Goal: Task Accomplishment & Management: Complete application form

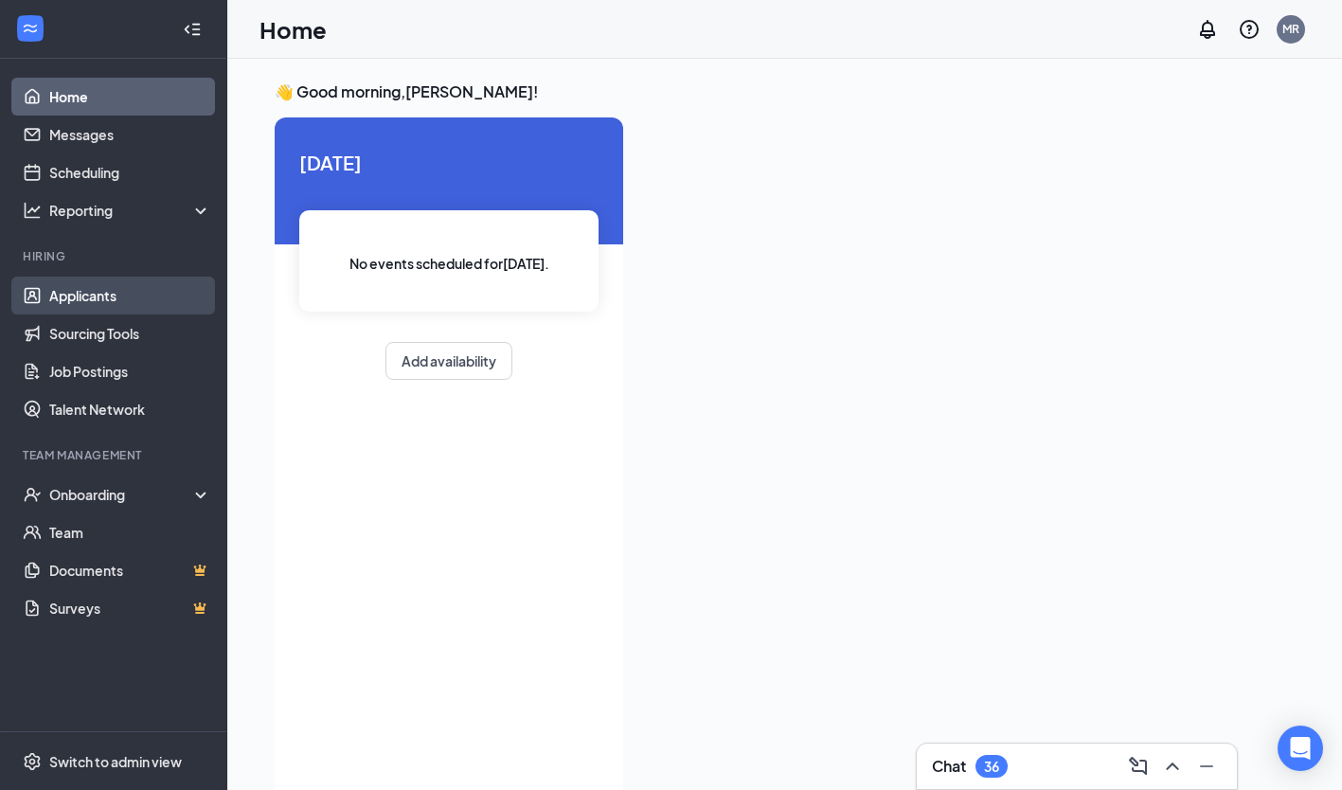
click at [104, 300] on link "Applicants" at bounding box center [130, 295] width 162 height 38
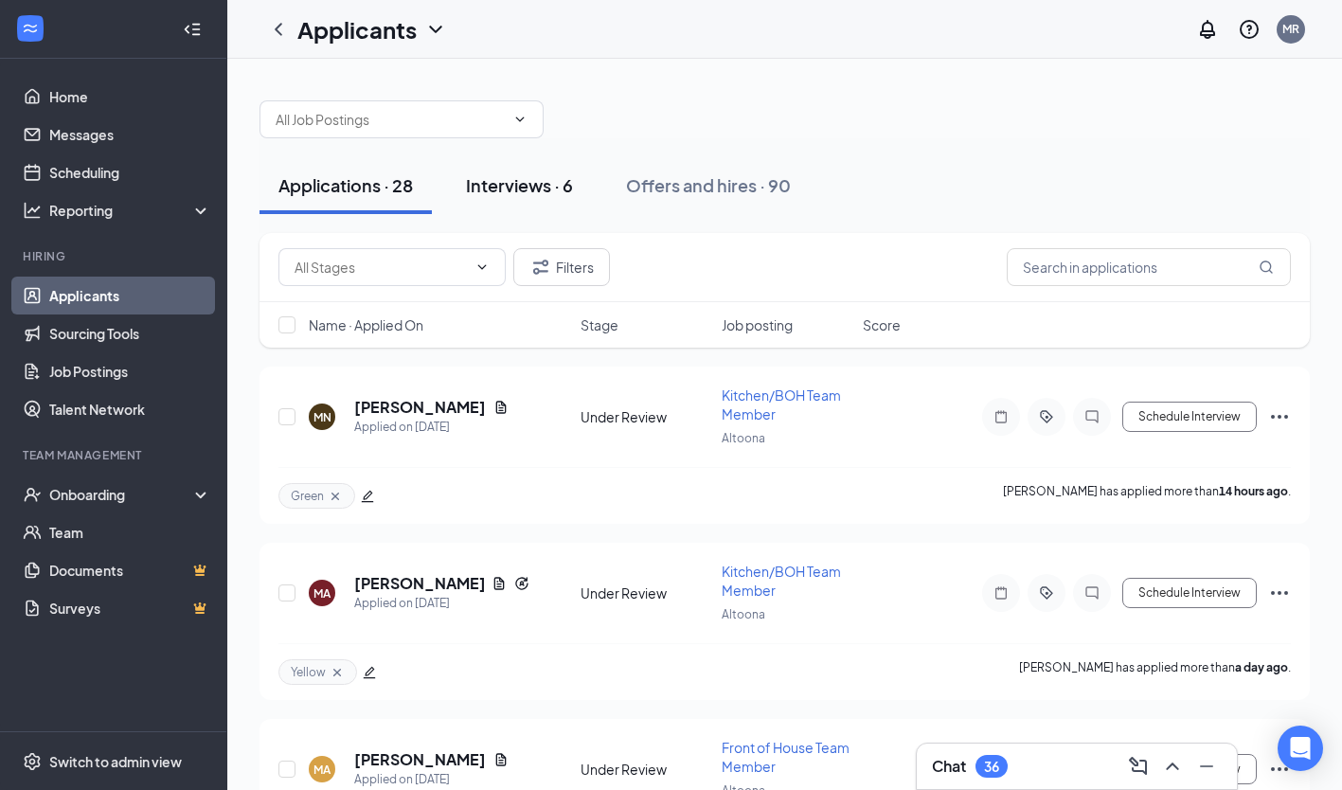
click at [530, 194] on div "Interviews · 6" at bounding box center [519, 185] width 107 height 24
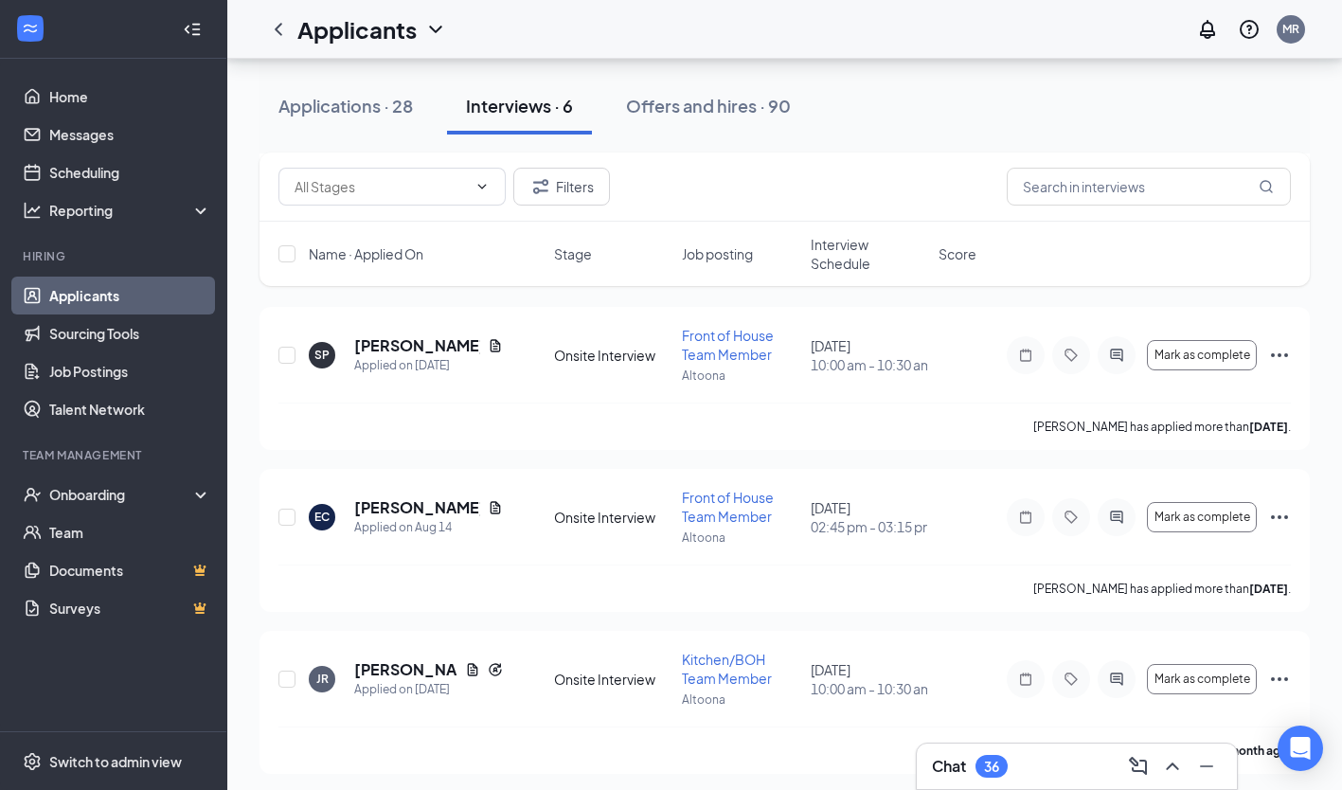
scroll to position [571, 0]
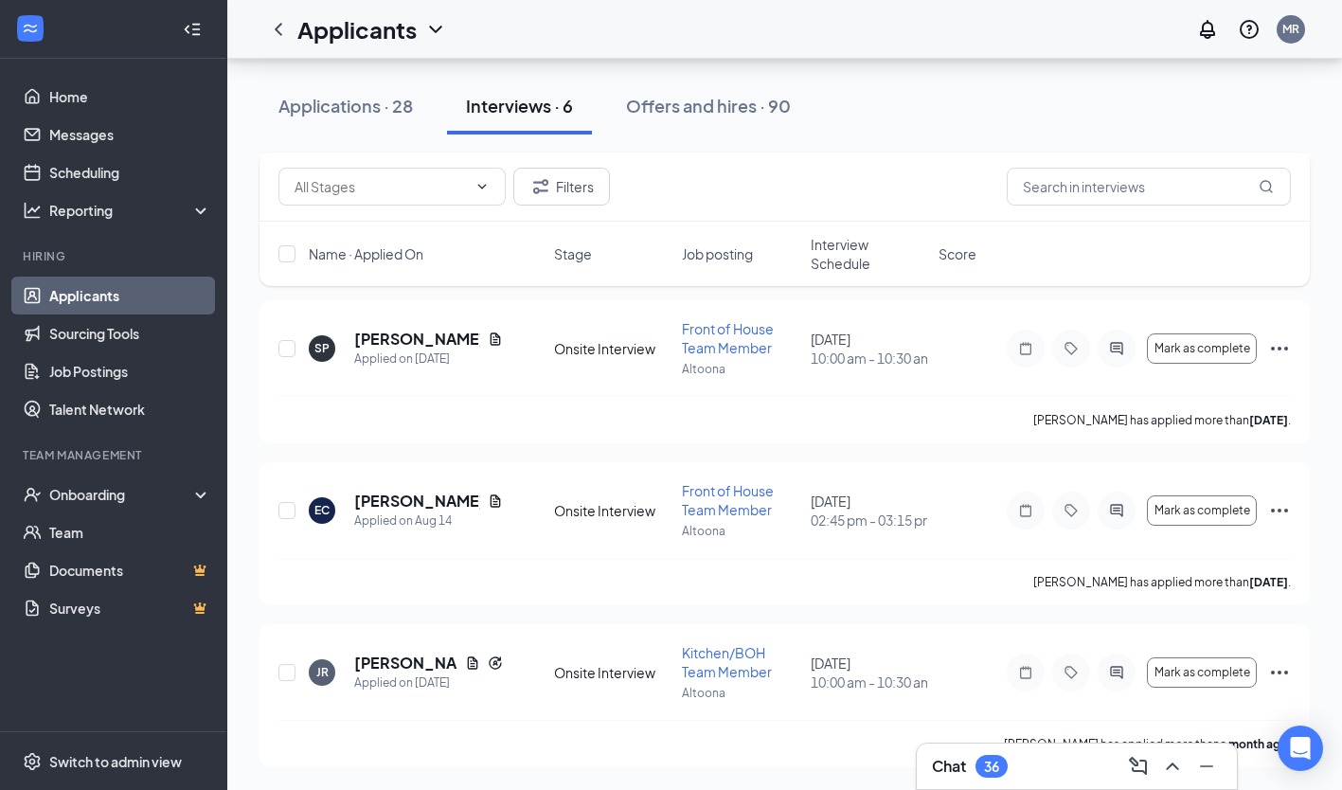
click at [870, 98] on div "Applications · 28 Interviews · 6 Offers and hires · 90" at bounding box center [784, 106] width 1050 height 57
click at [964, 165] on div "Filters" at bounding box center [784, 186] width 1050 height 69
click at [890, 85] on div "Applications · 28 Interviews · 6 Offers and hires · 90" at bounding box center [784, 106] width 1050 height 57
click at [386, 670] on h5 "[PERSON_NAME]" at bounding box center [405, 662] width 103 height 21
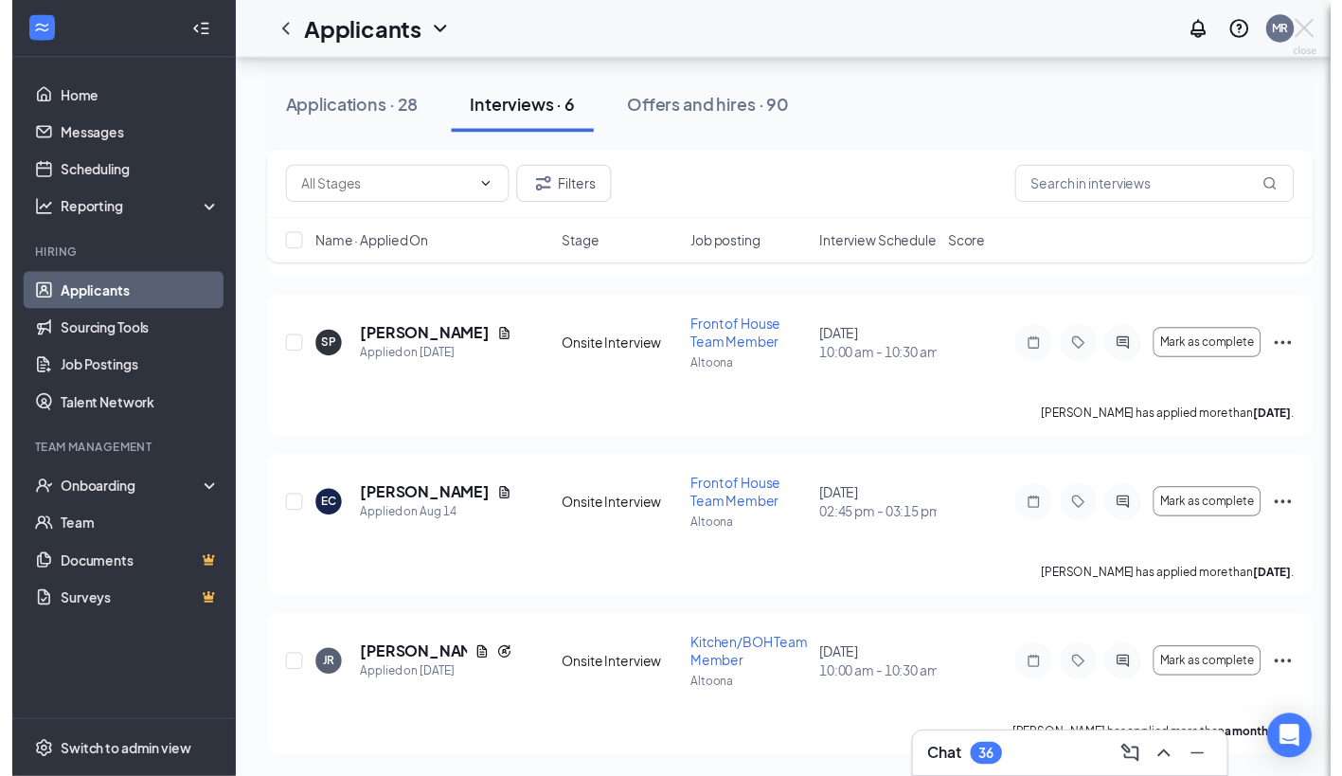
scroll to position [552, 0]
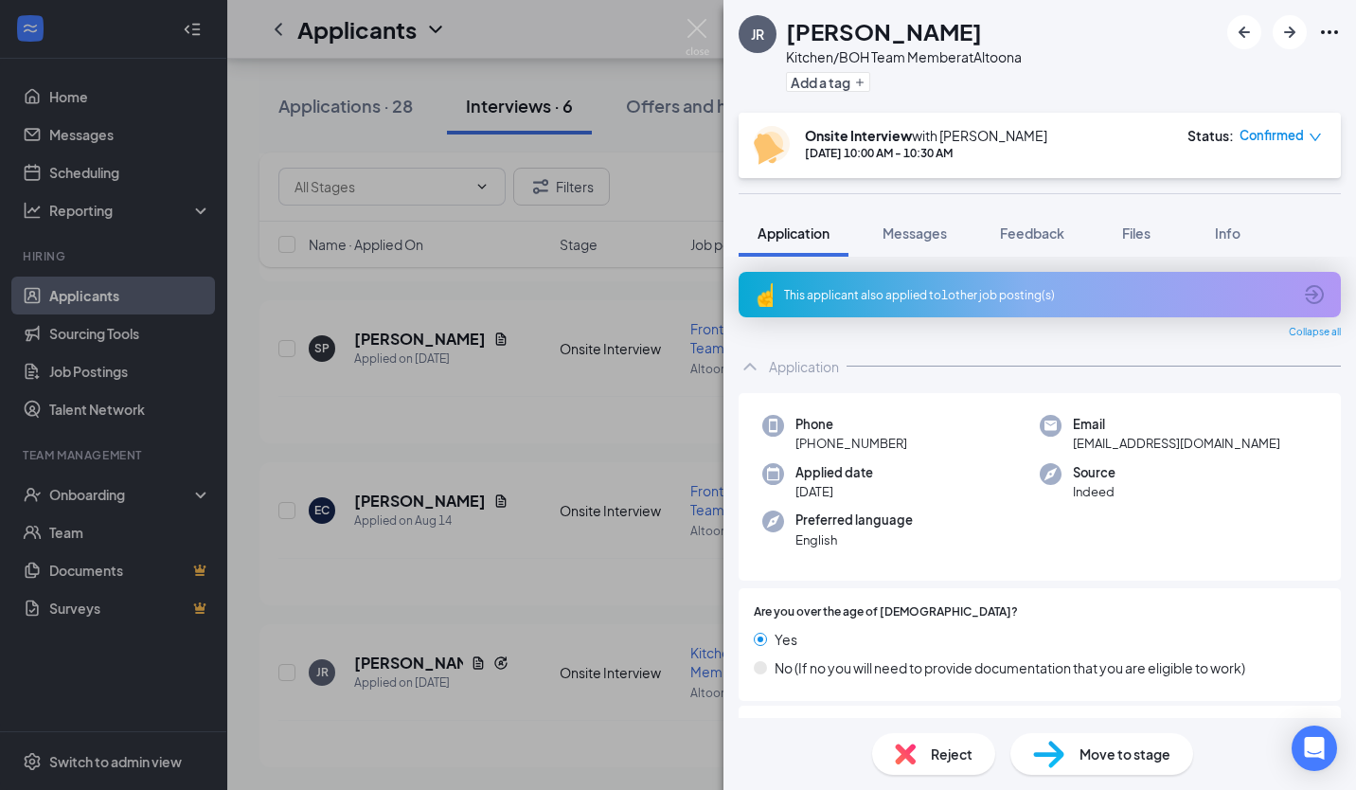
click at [1114, 753] on span "Move to stage" at bounding box center [1124, 753] width 91 height 21
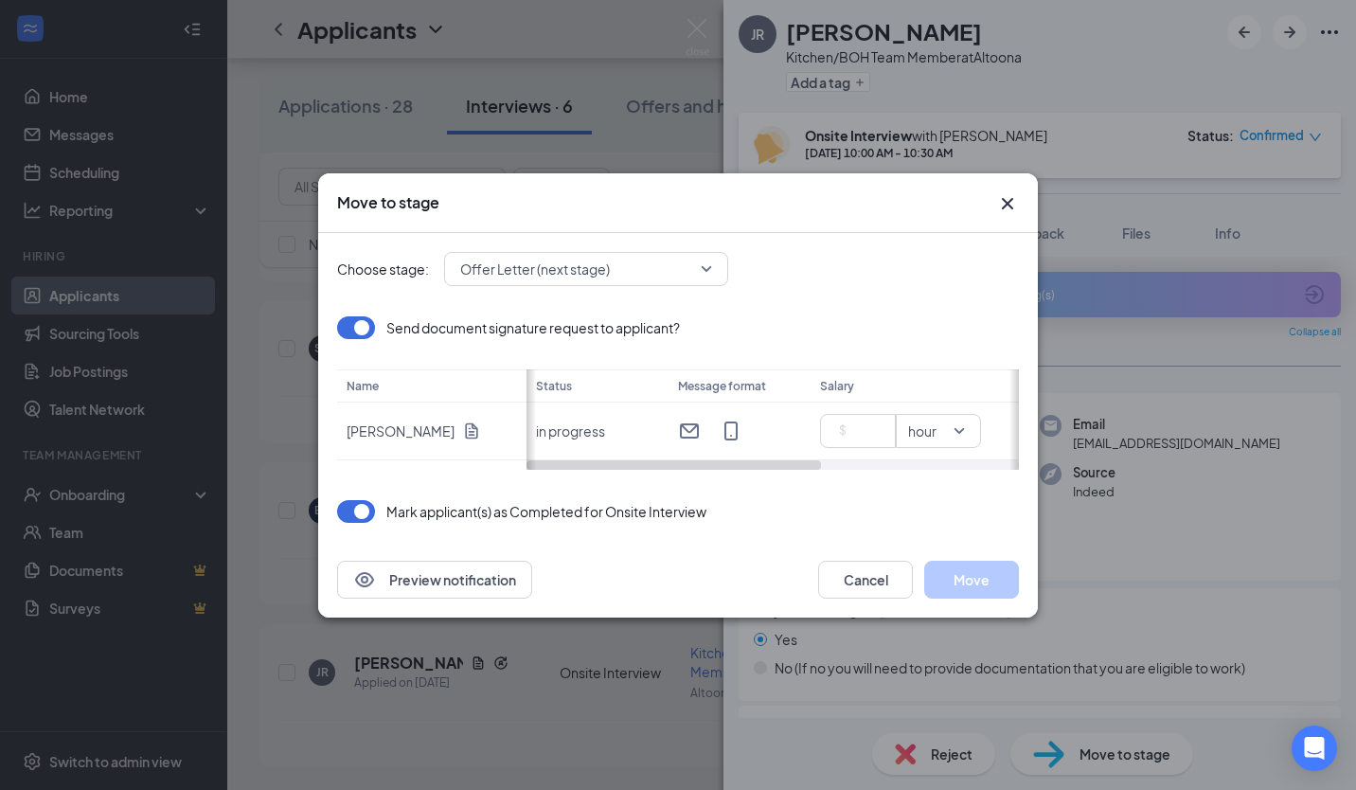
click at [865, 427] on input at bounding box center [862, 431] width 66 height 28
click at [980, 580] on button "Move" at bounding box center [971, 580] width 95 height 38
type input "16.5"
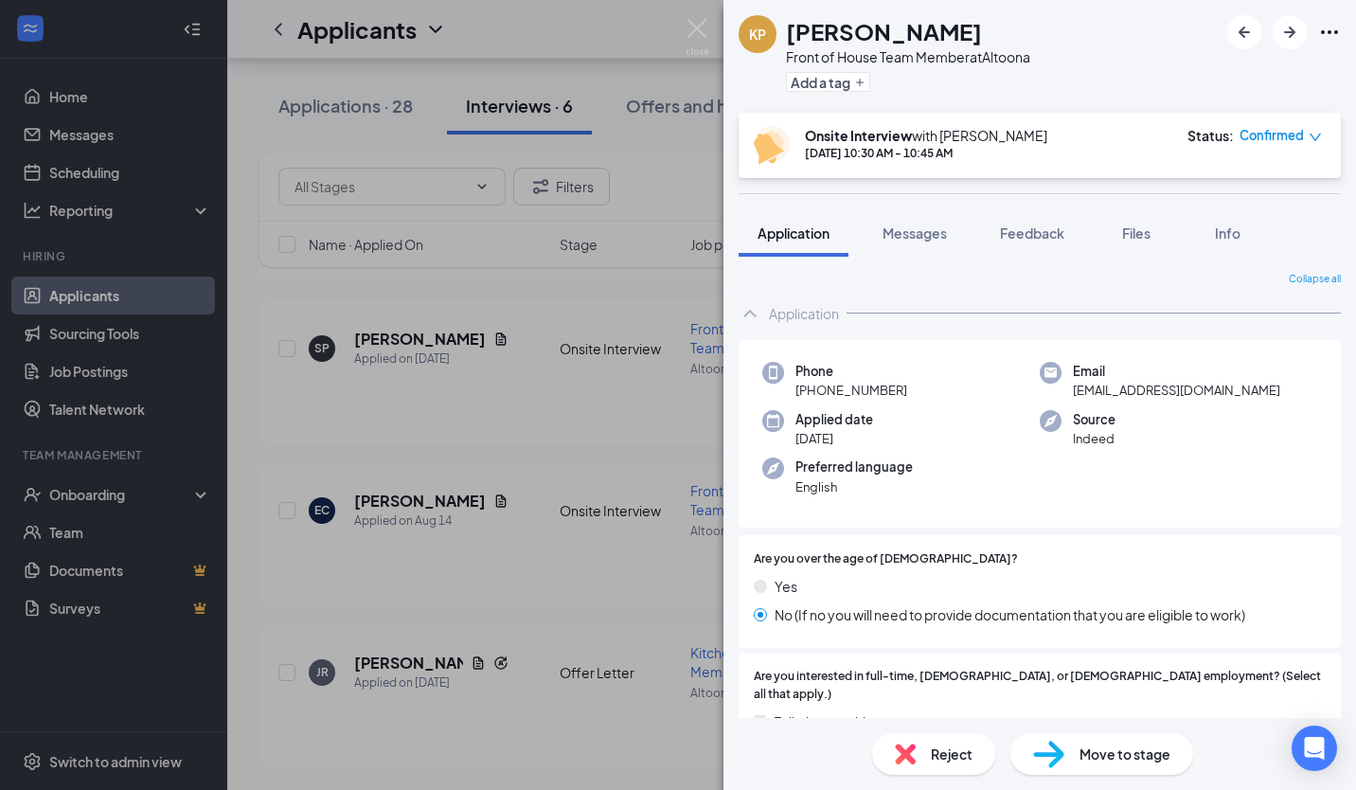
click at [694, 32] on img at bounding box center [698, 37] width 24 height 37
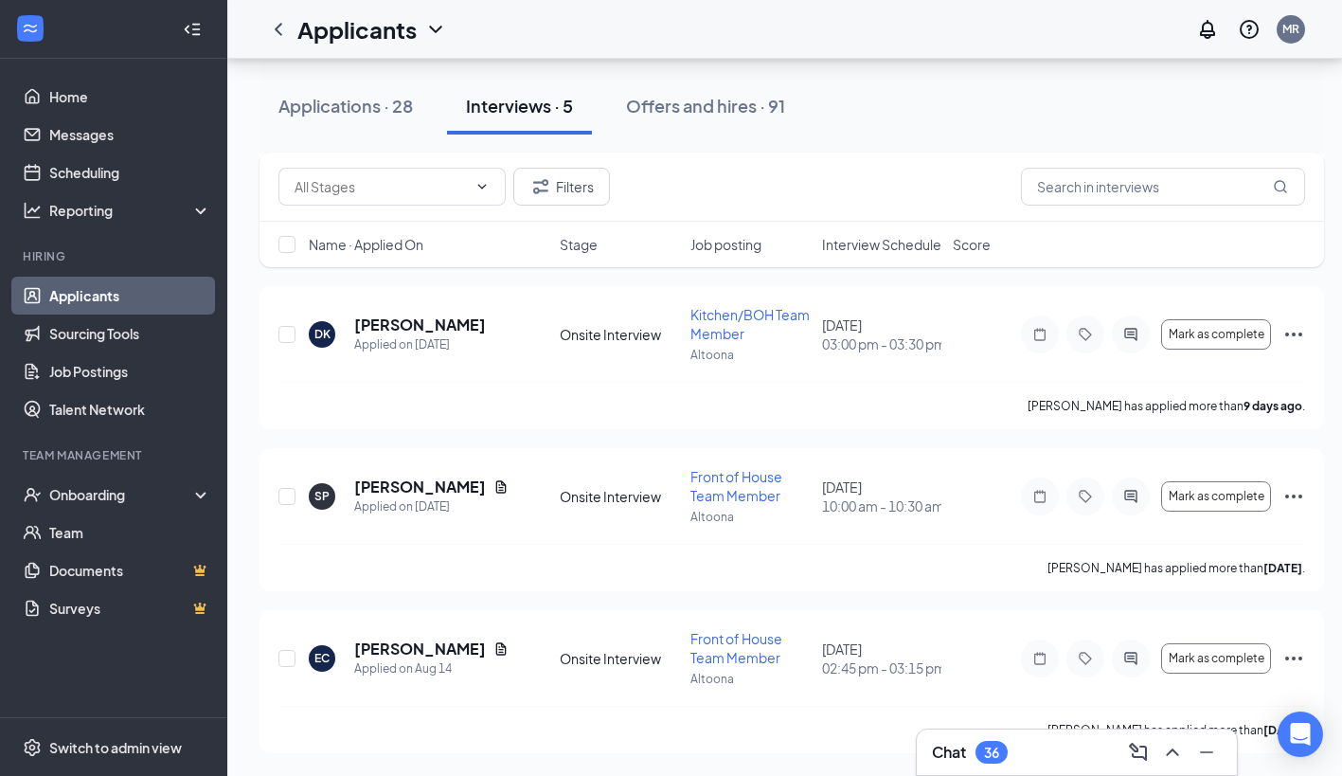
click at [396, 651] on h5 "[PERSON_NAME]" at bounding box center [420, 648] width 132 height 21
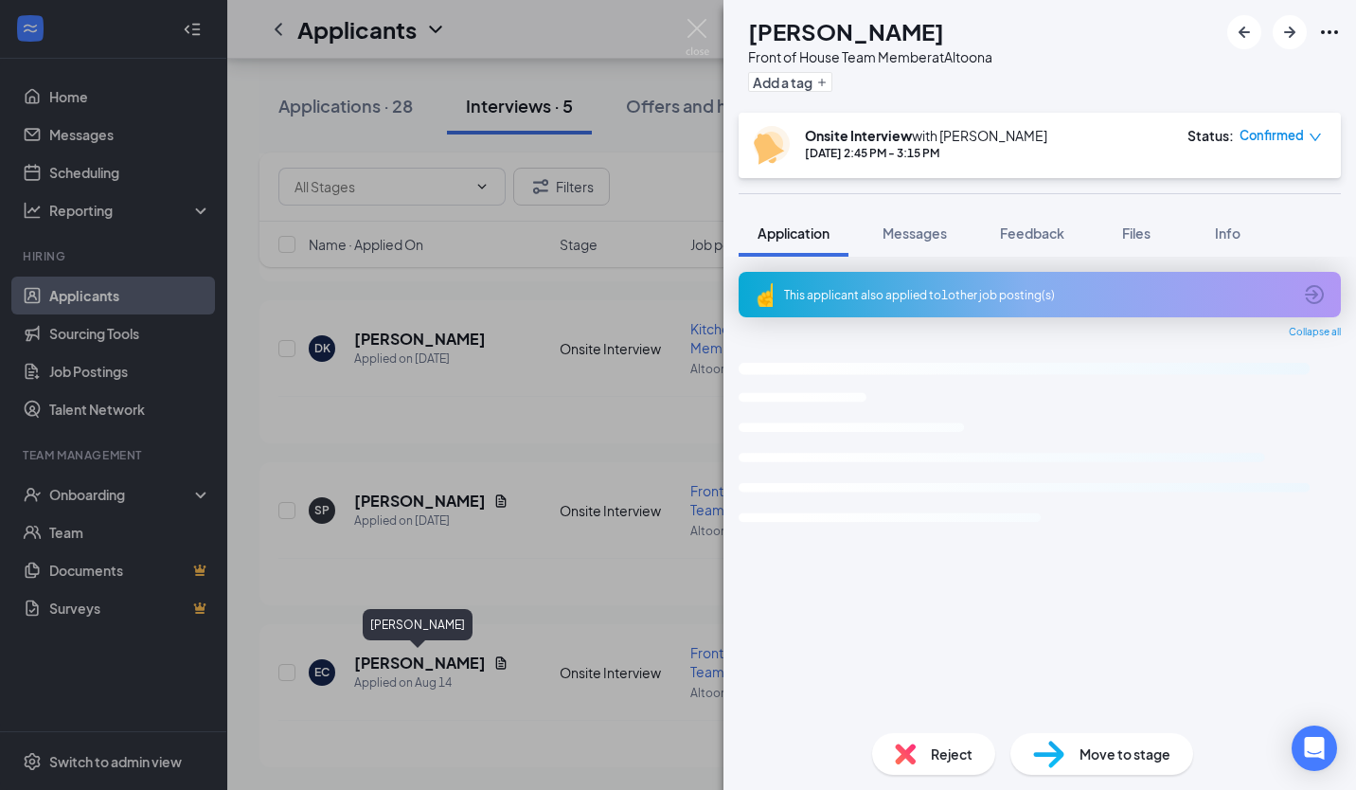
click at [689, 29] on img at bounding box center [698, 37] width 24 height 37
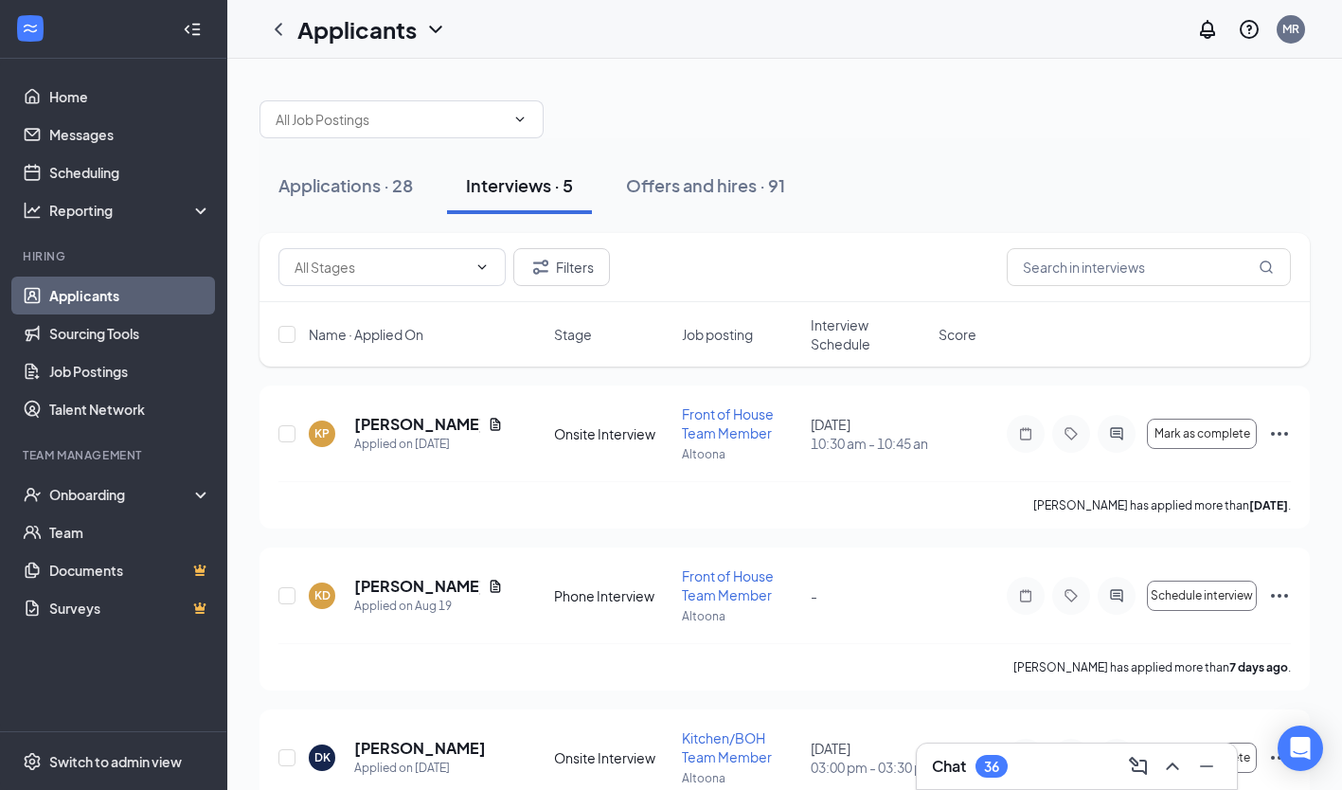
click at [692, 169] on button "Offers and hires · 91" at bounding box center [705, 185] width 197 height 57
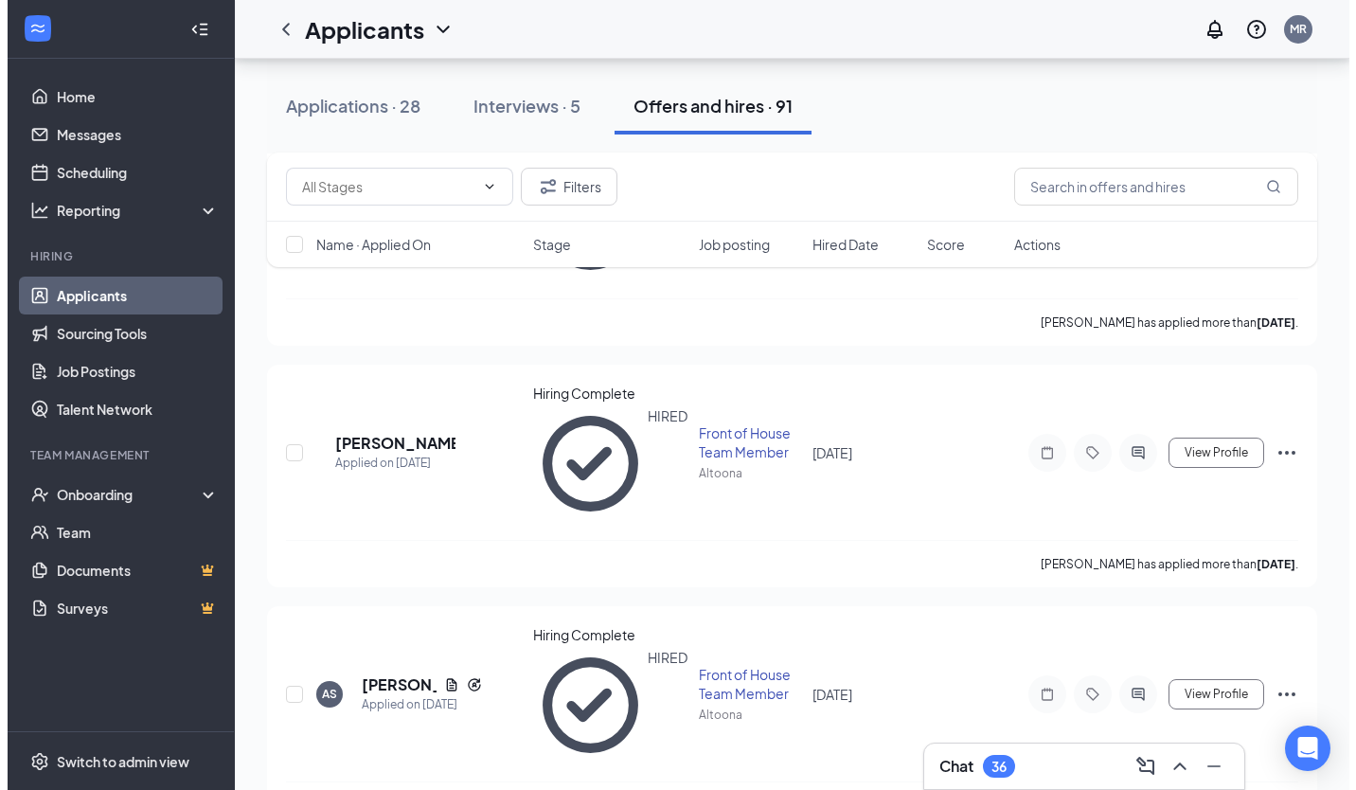
scroll to position [958, 0]
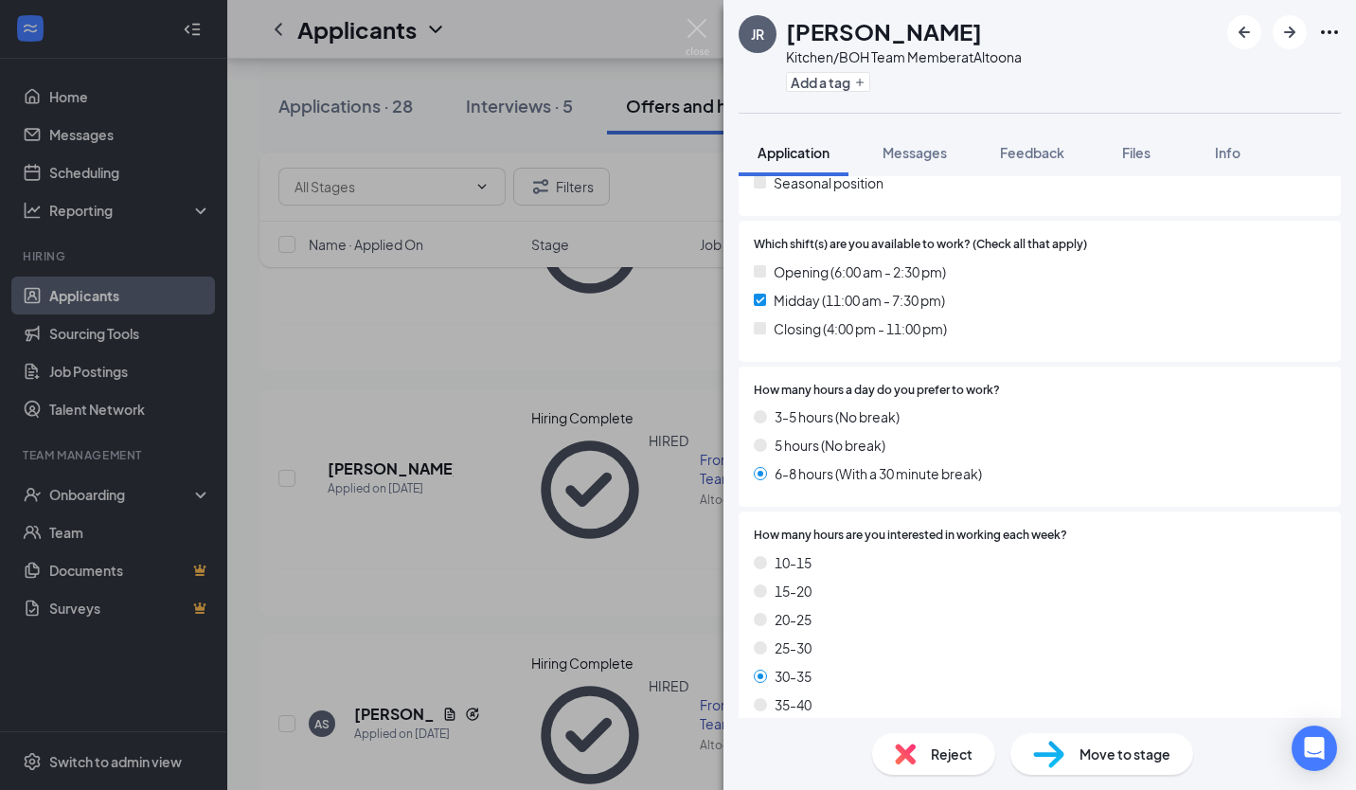
scroll to position [801, 0]
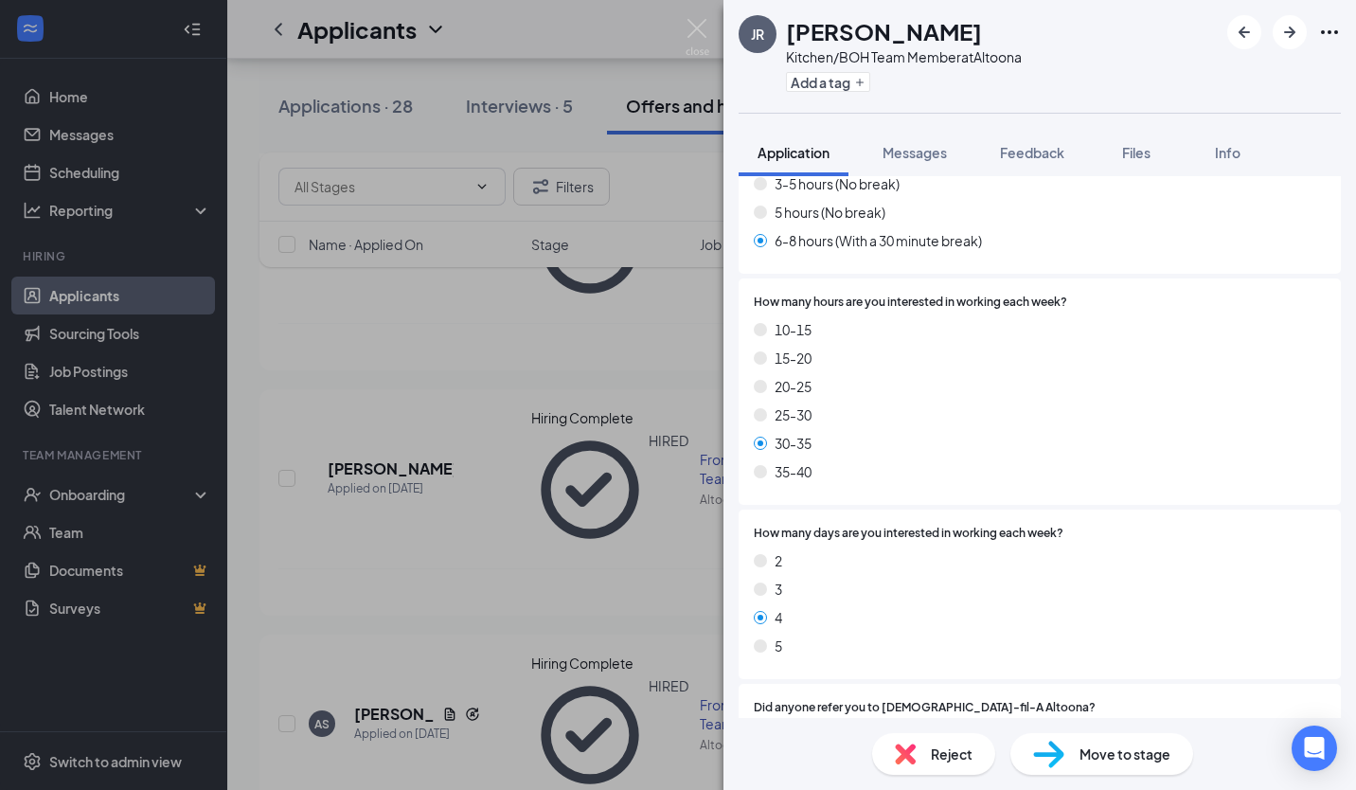
click at [1139, 745] on span "Move to stage" at bounding box center [1124, 753] width 91 height 21
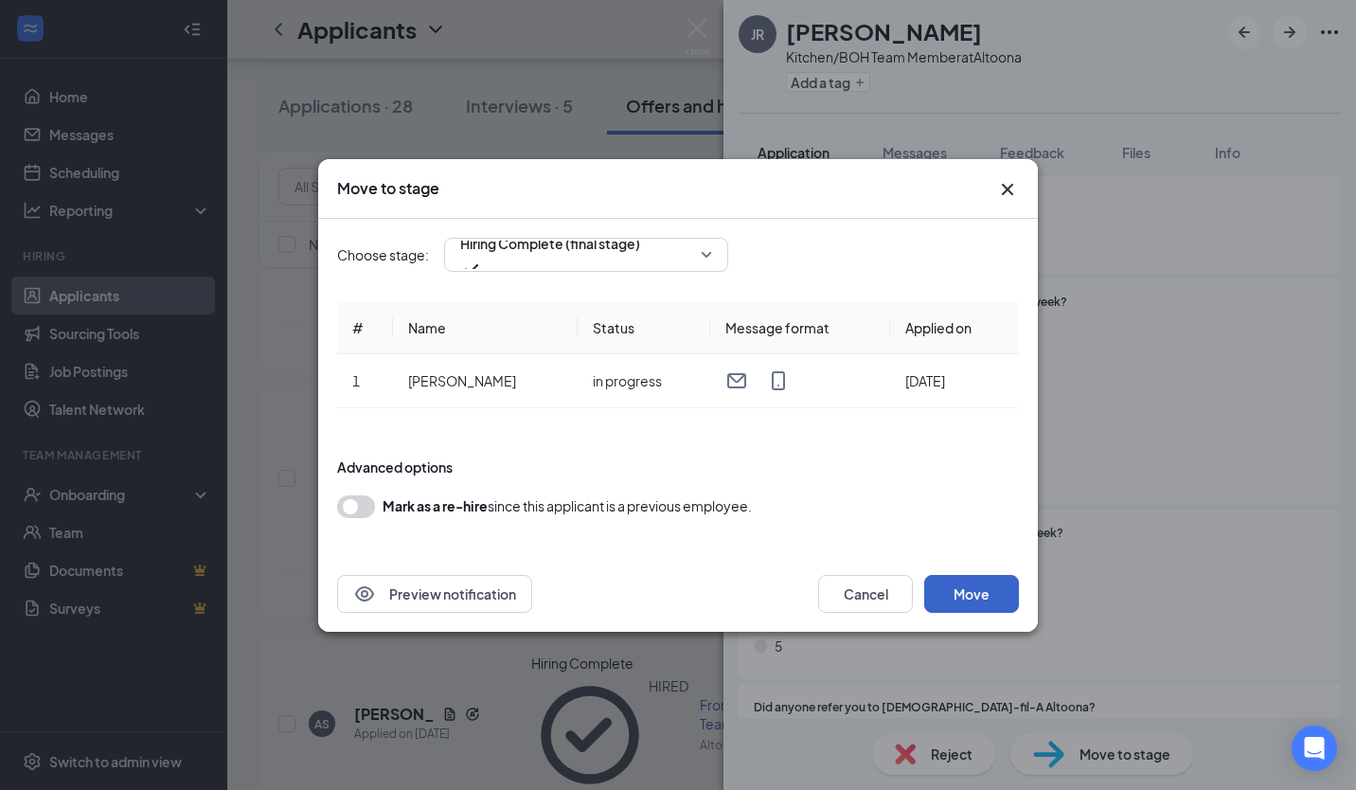
click at [963, 606] on button "Move" at bounding box center [971, 594] width 95 height 38
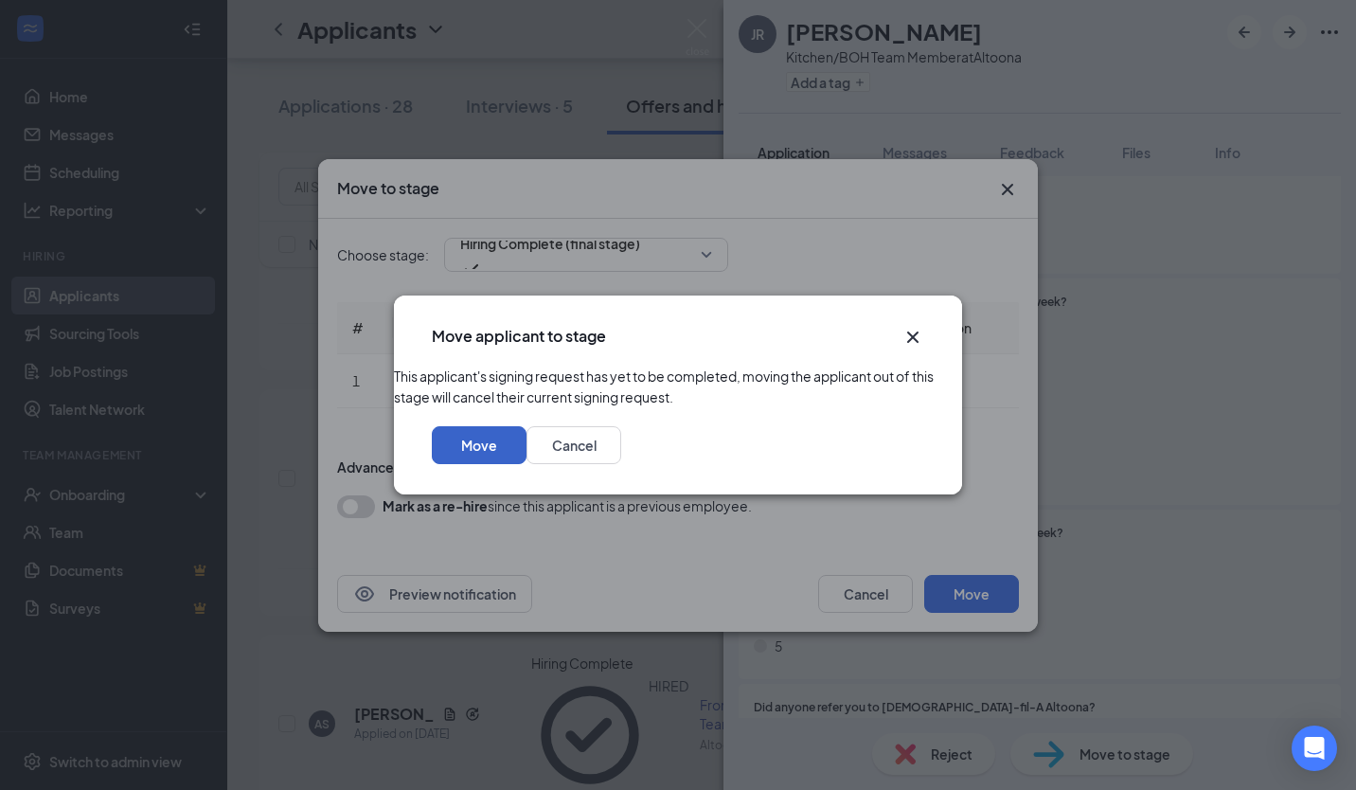
click at [526, 464] on button "Move" at bounding box center [479, 445] width 95 height 38
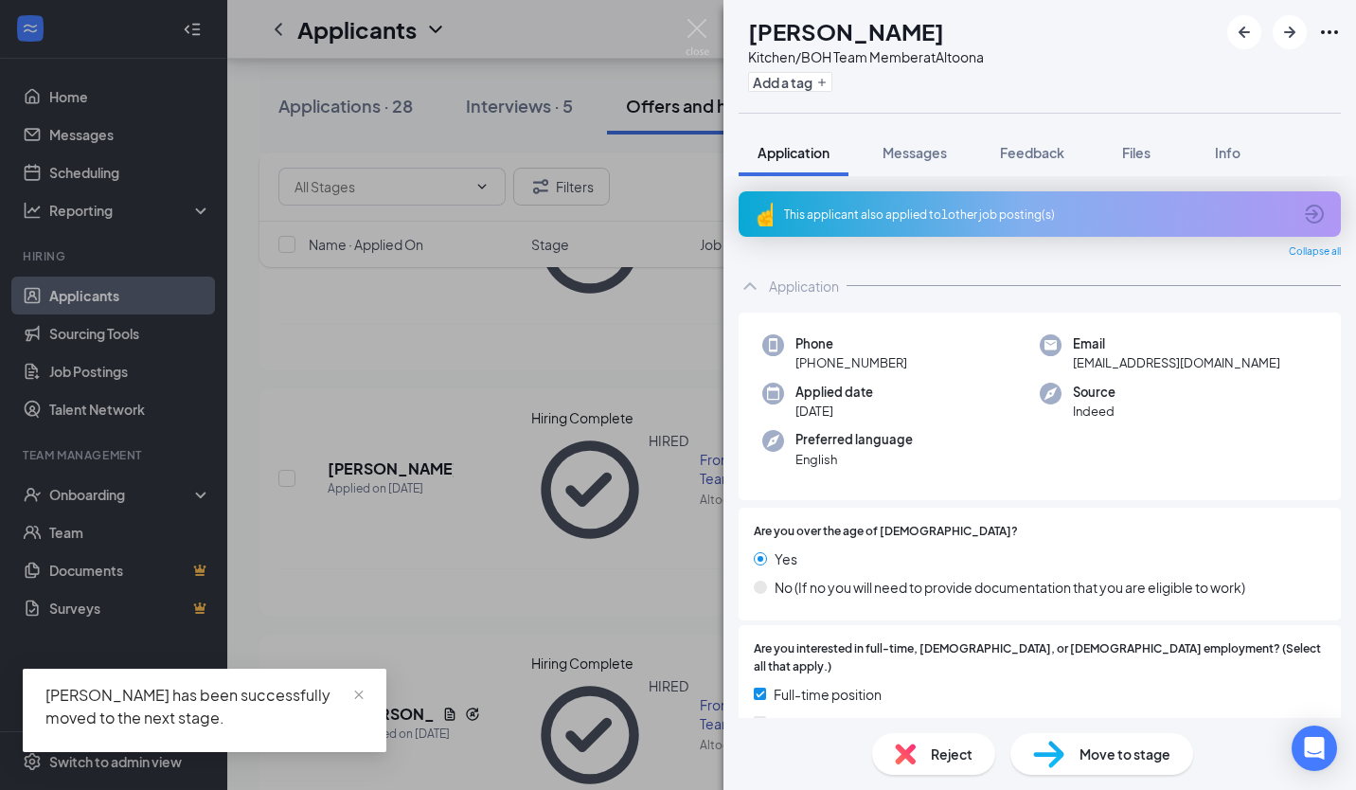
click at [708, 40] on img at bounding box center [698, 37] width 24 height 37
click at [692, 27] on div "Applicants MR" at bounding box center [791, 29] width 1129 height 59
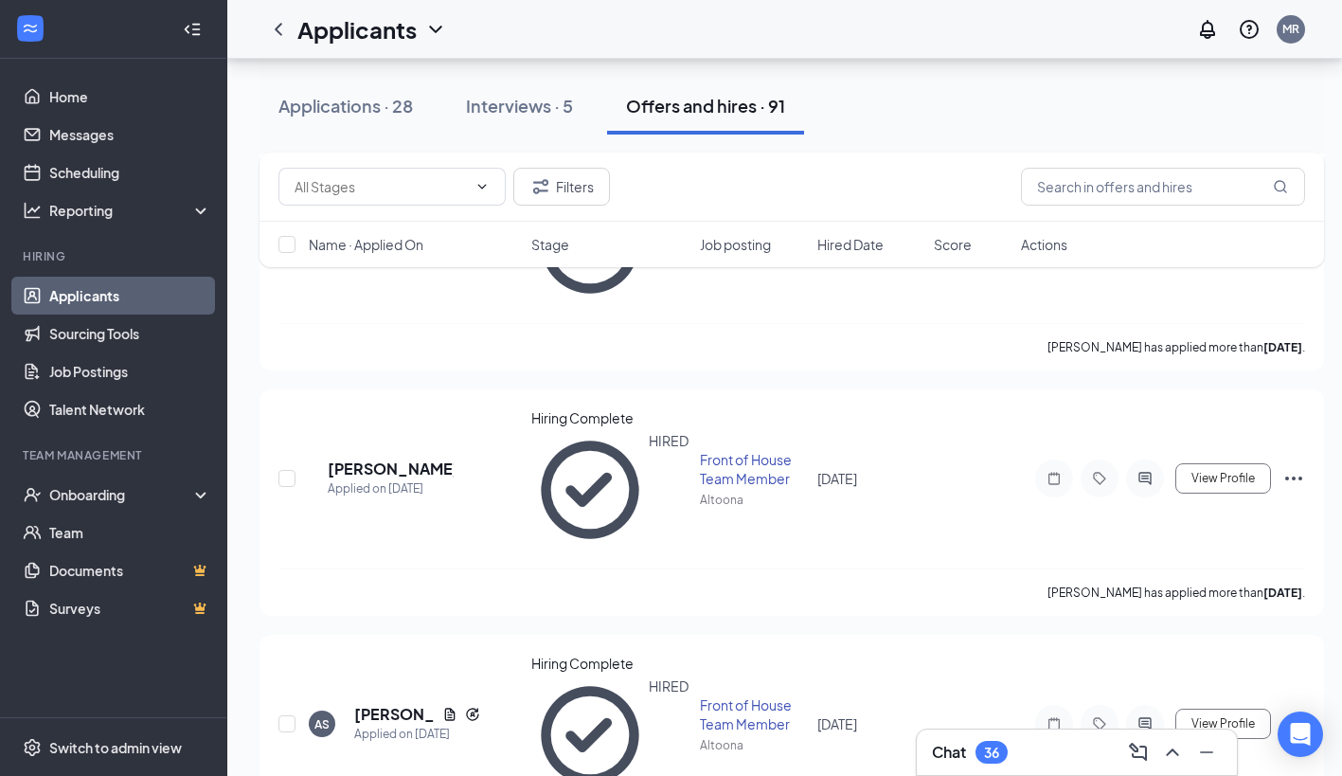
click at [199, 496] on icon at bounding box center [204, 496] width 15 height 0
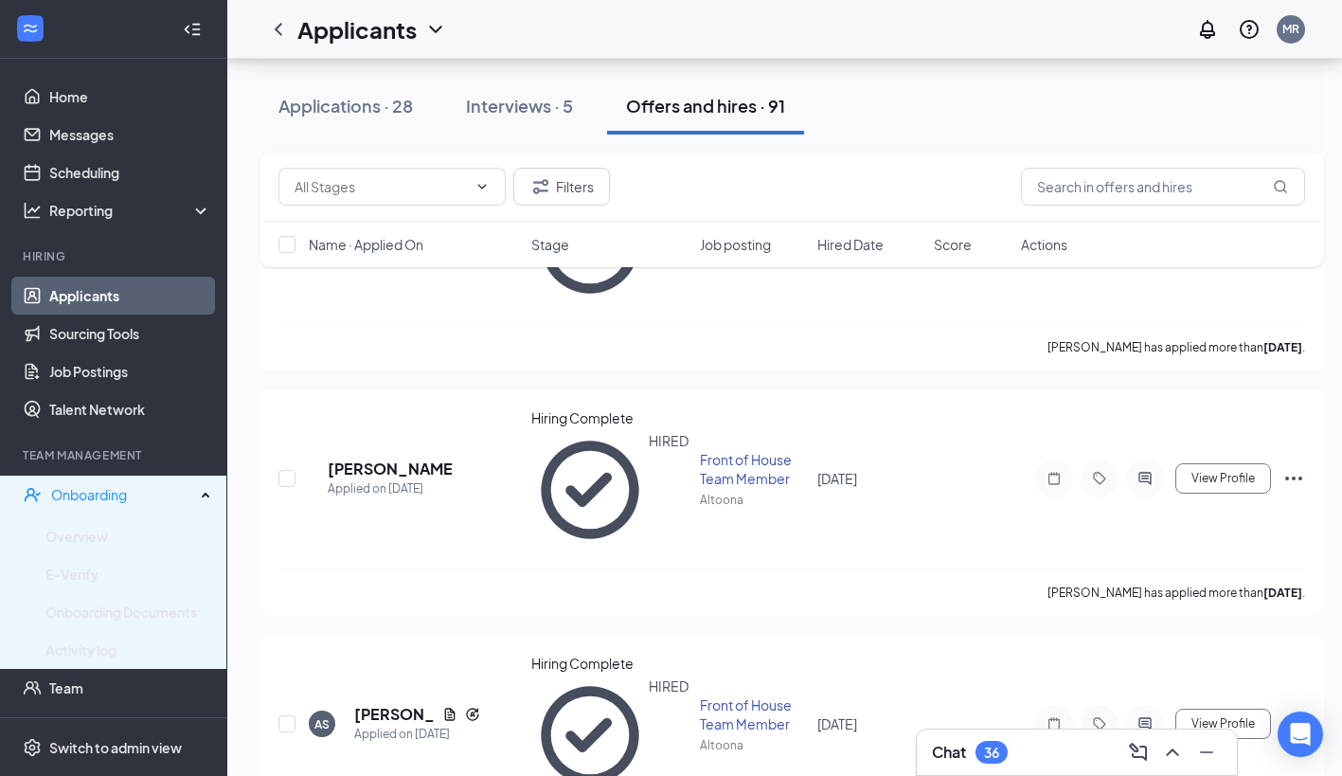
click at [86, 535] on link "Overview" at bounding box center [128, 536] width 166 height 38
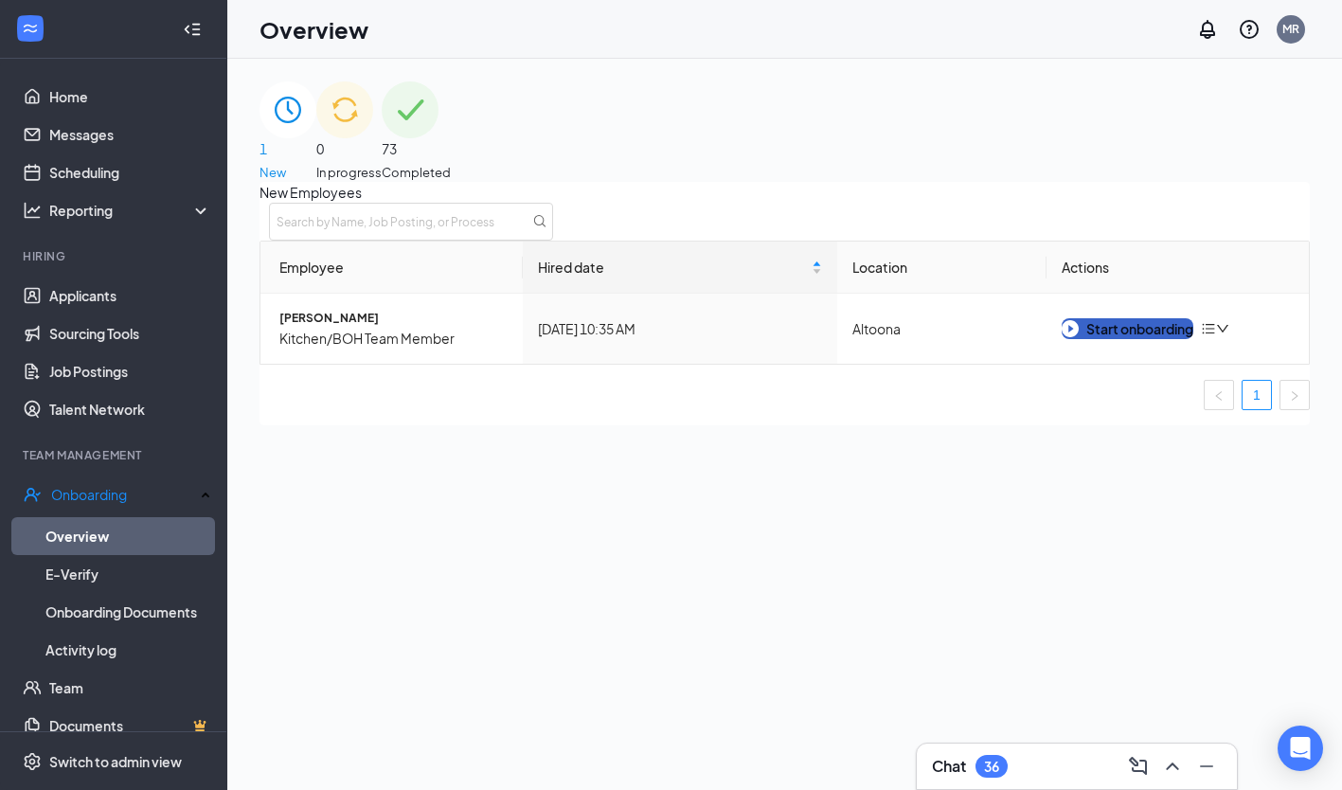
click at [1141, 339] on div "Start onboarding" at bounding box center [1127, 328] width 132 height 21
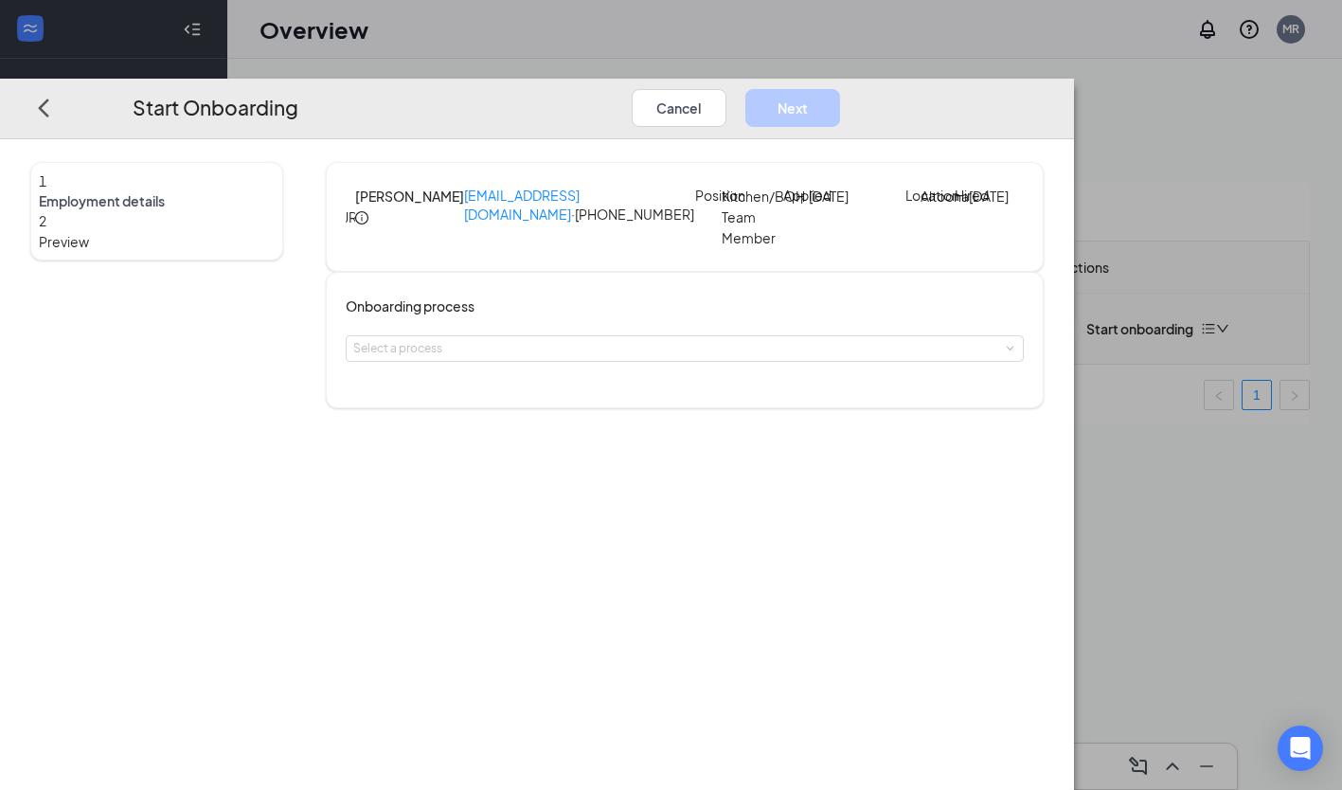
click at [686, 358] on div "Select a process" at bounding box center [680, 348] width 654 height 19
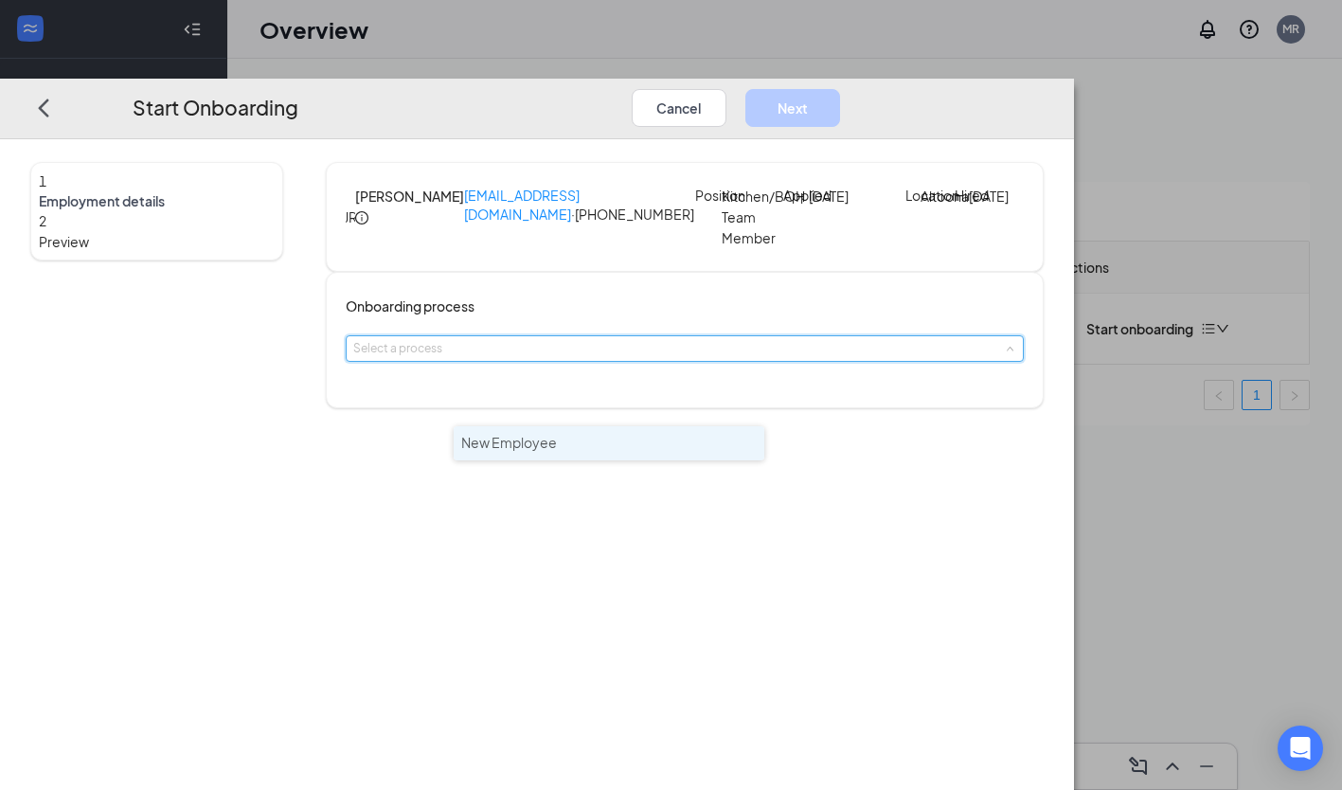
click at [558, 441] on li "New Employee" at bounding box center [609, 443] width 311 height 34
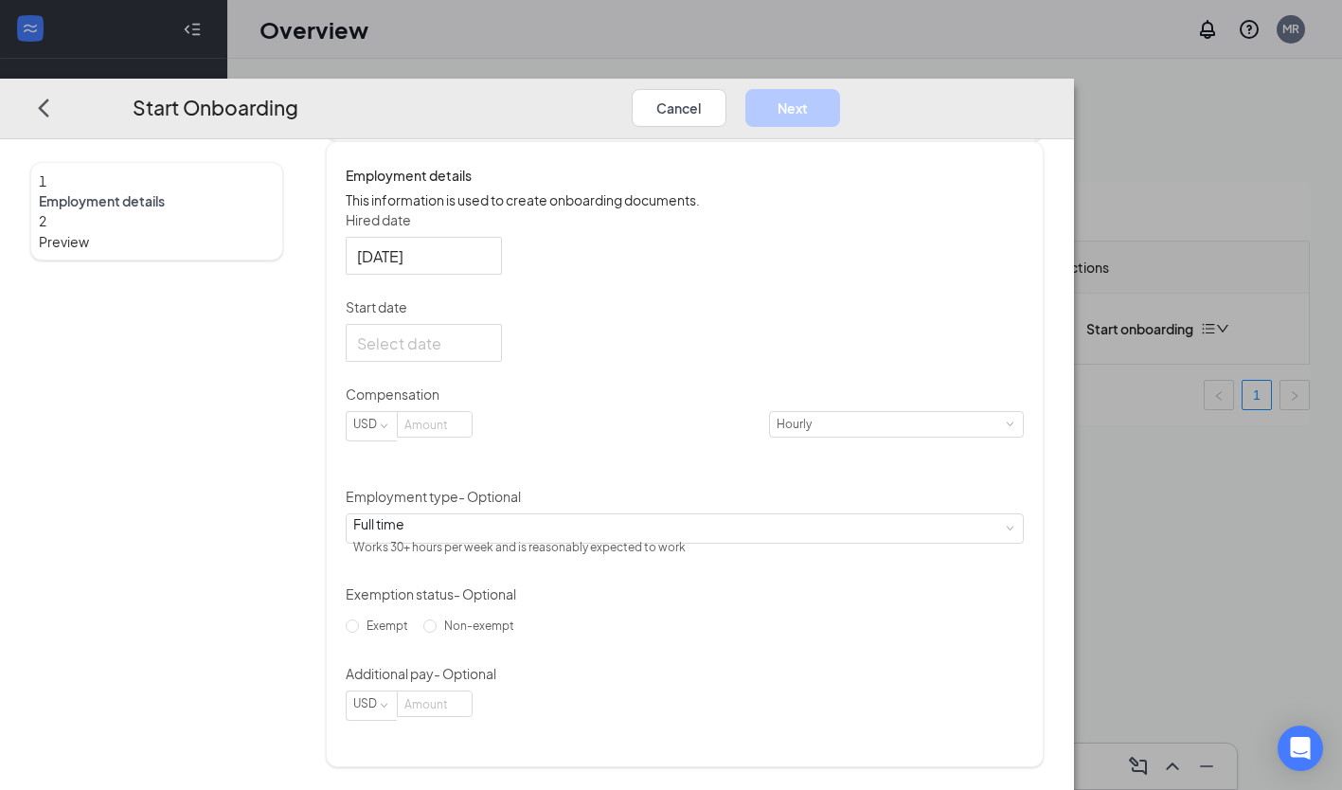
scroll to position [321, 0]
click at [487, 355] on input "Start date" at bounding box center [422, 343] width 130 height 24
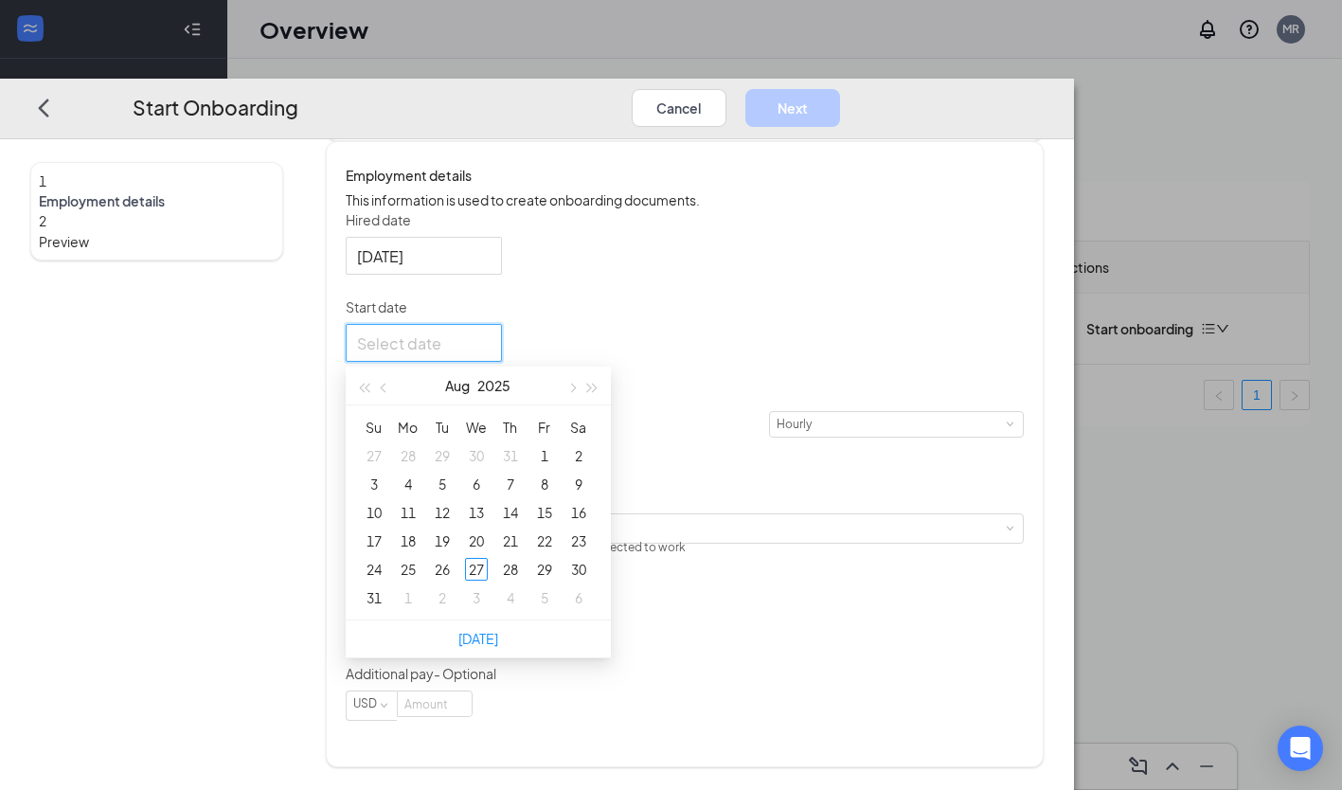
click at [576, 393] on span "button" at bounding box center [570, 387] width 9 height 9
click at [454, 468] on div "2" at bounding box center [442, 456] width 23 height 23
type input "[DATE]"
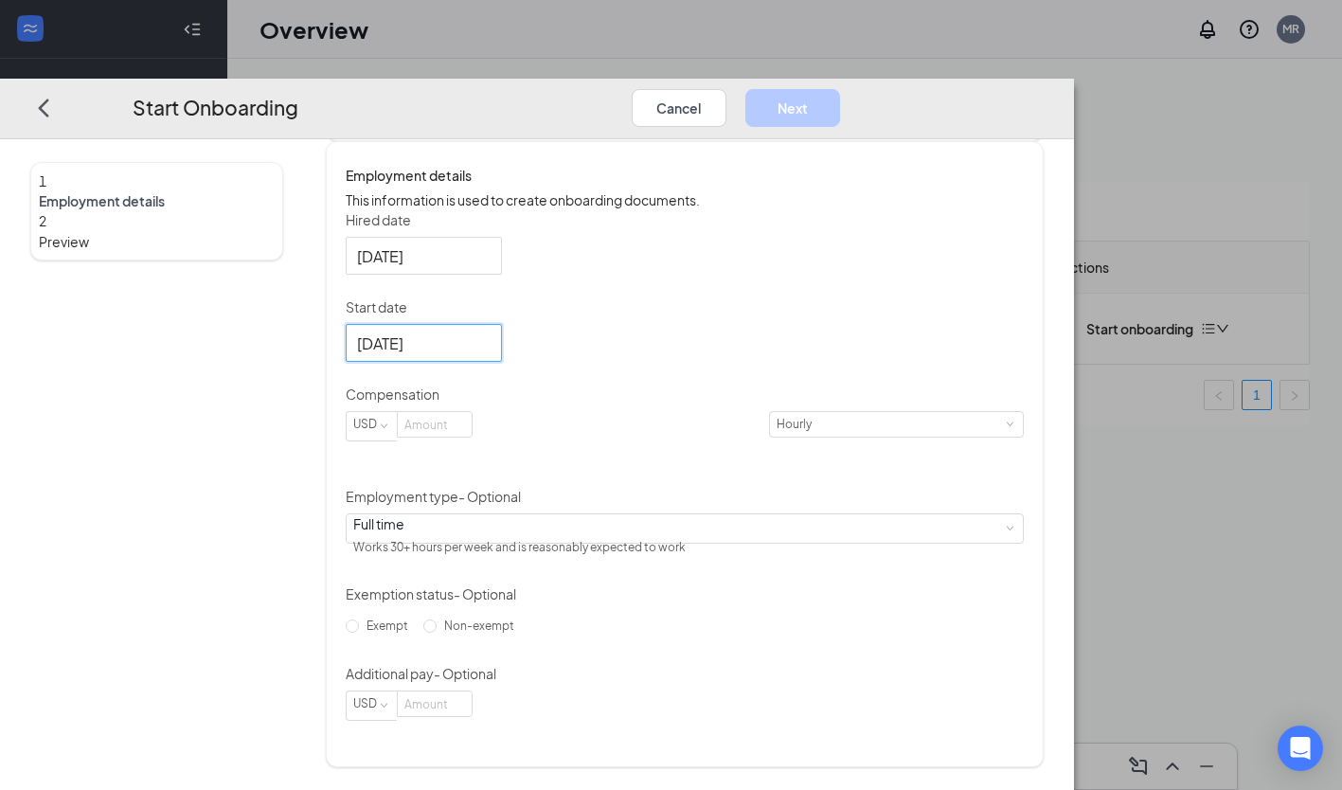
click at [472, 437] on input at bounding box center [435, 425] width 74 height 25
type input "16.50"
click at [437, 633] on input "Non-exempt" at bounding box center [429, 626] width 13 height 13
radio input "true"
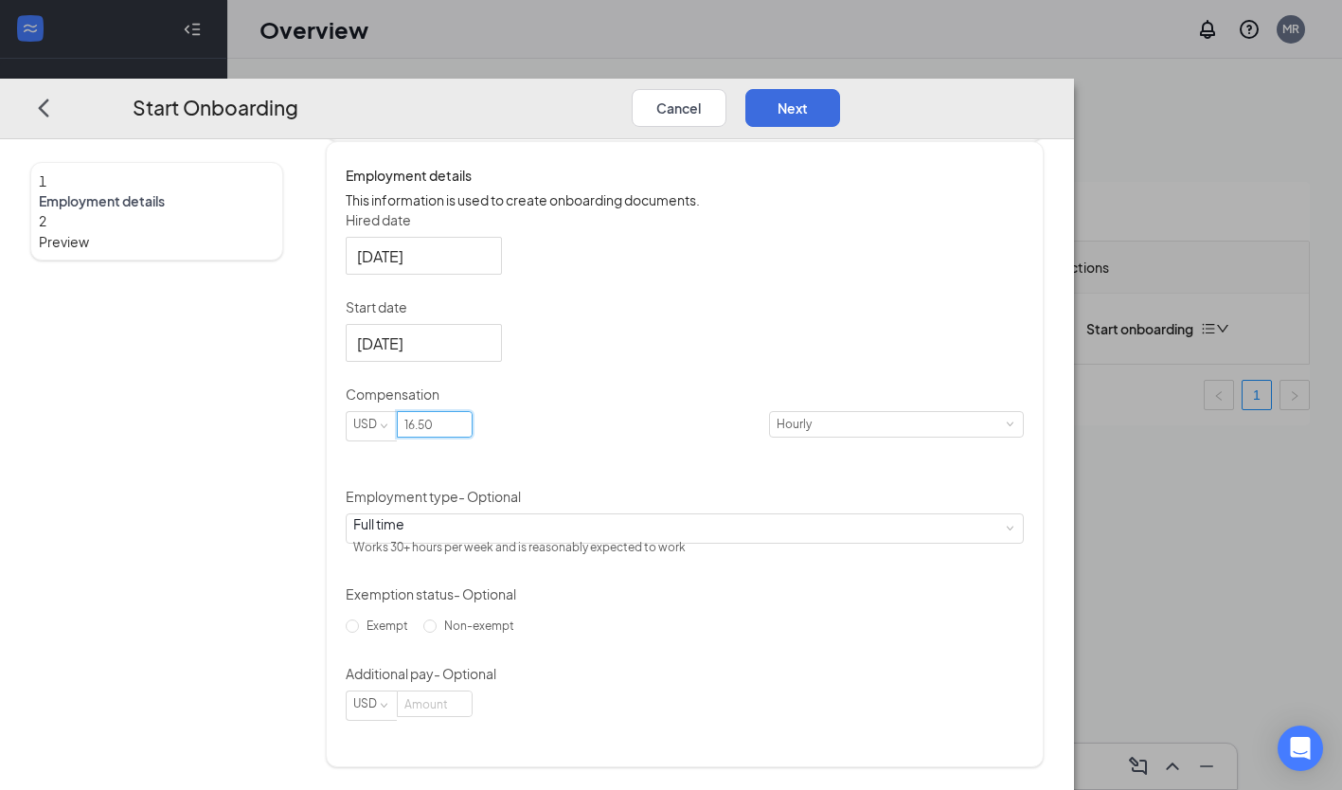
type input "16.5"
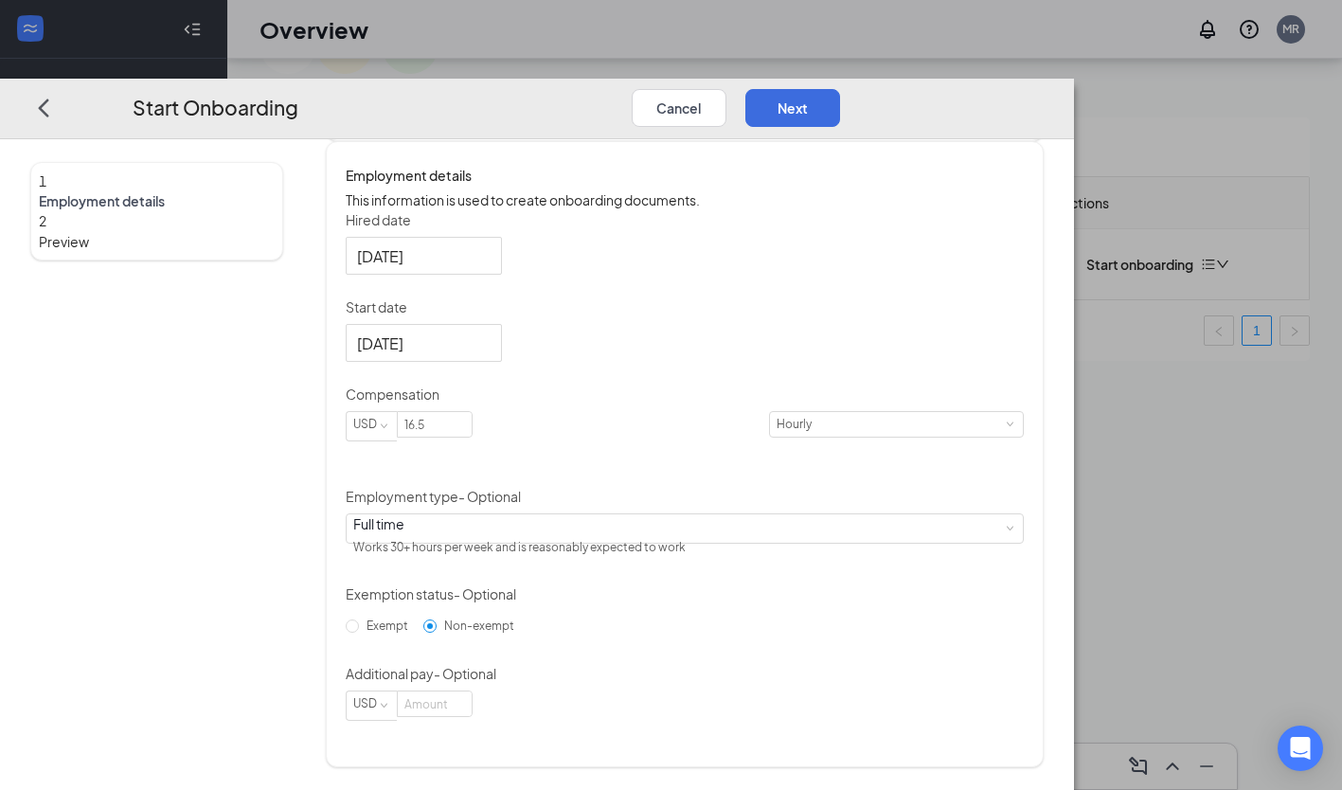
scroll to position [69, 0]
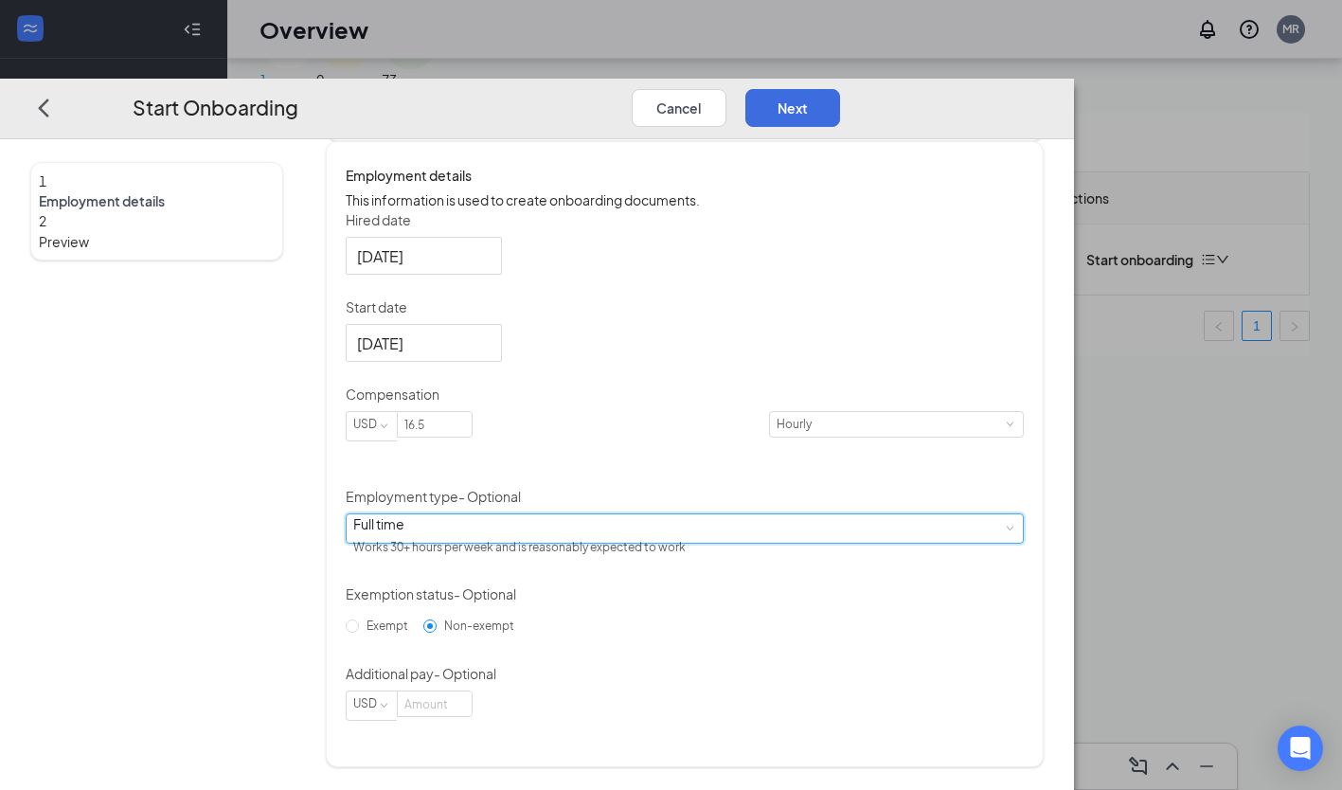
click at [676, 519] on div "Full time Works 30+ hours per week and is reasonably expected to work" at bounding box center [684, 529] width 663 height 28
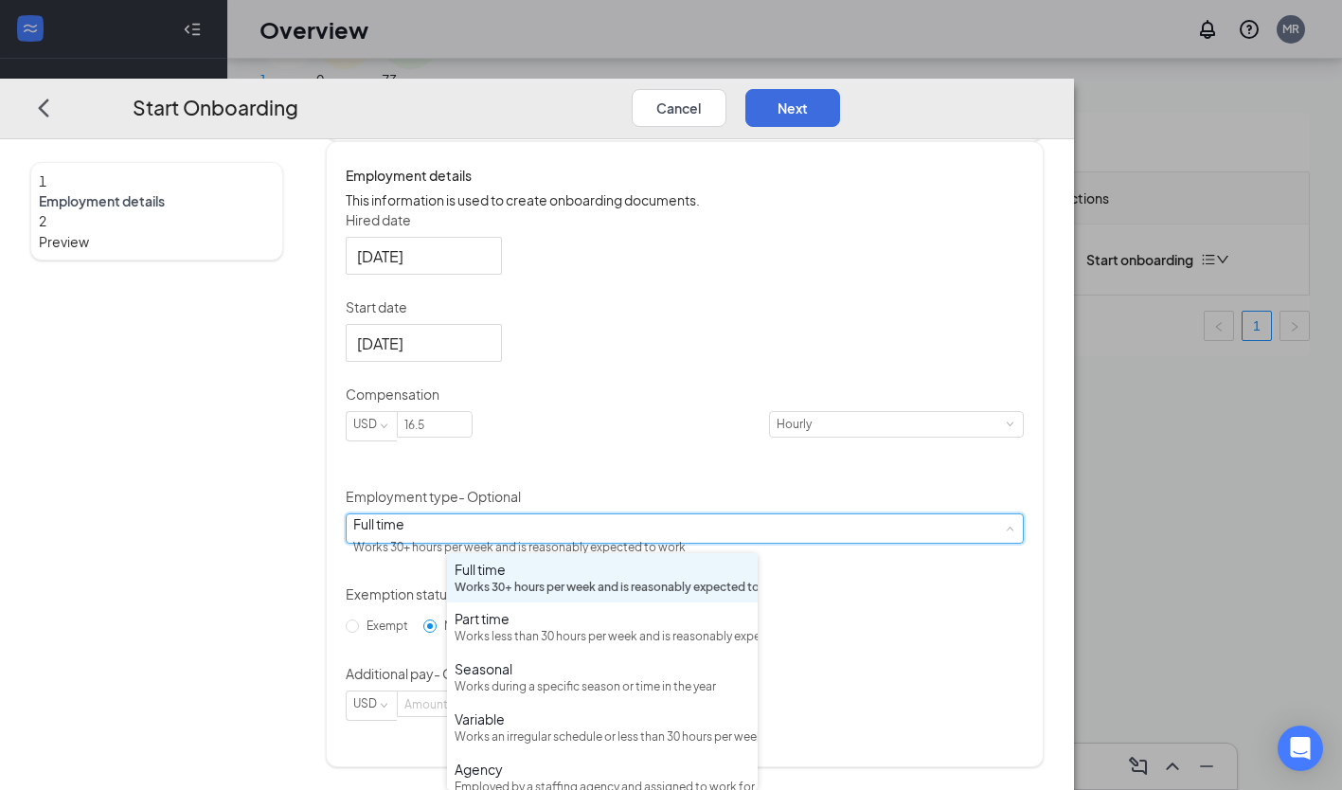
click at [493, 646] on div "Works less than 30 hours per week and is reasonably expected to work" at bounding box center [602, 637] width 295 height 18
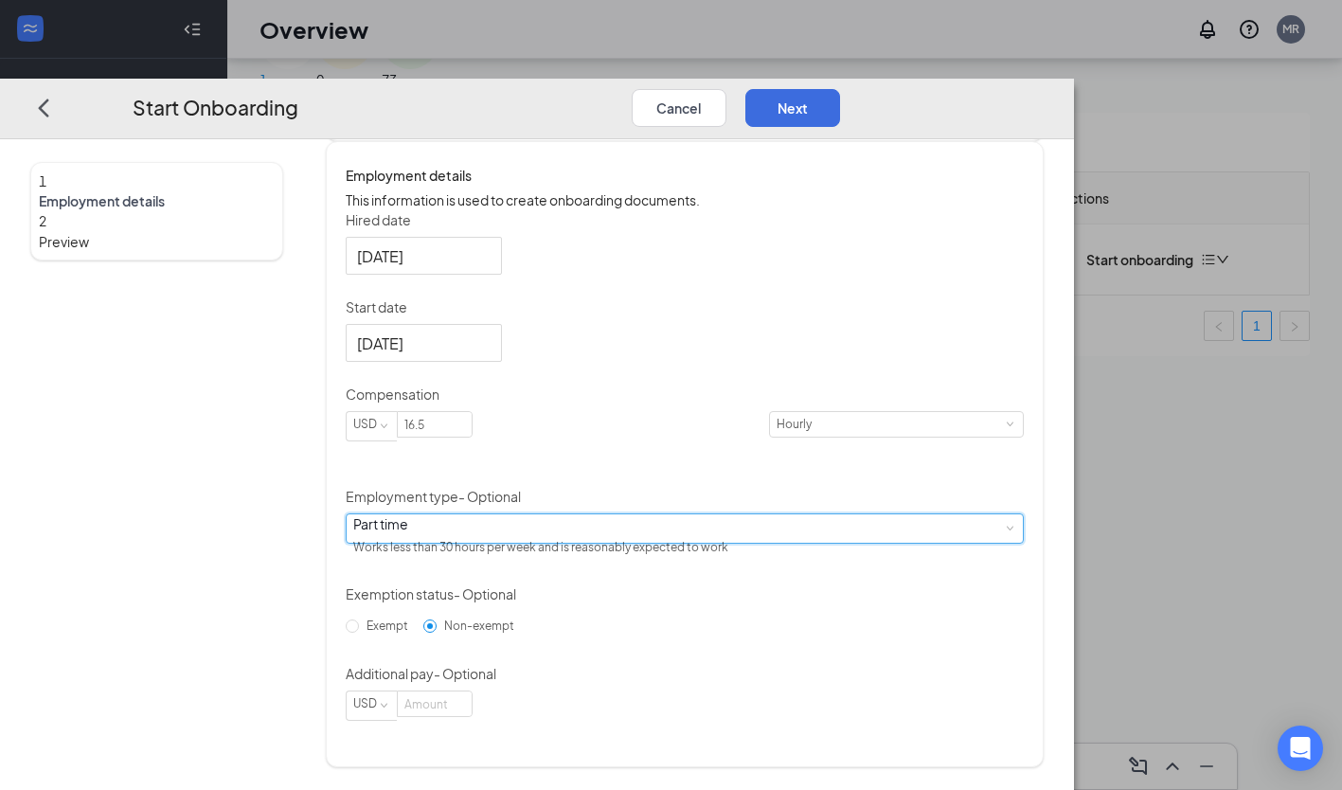
scroll to position [85, 0]
click at [840, 89] on button "Next" at bounding box center [792, 108] width 95 height 38
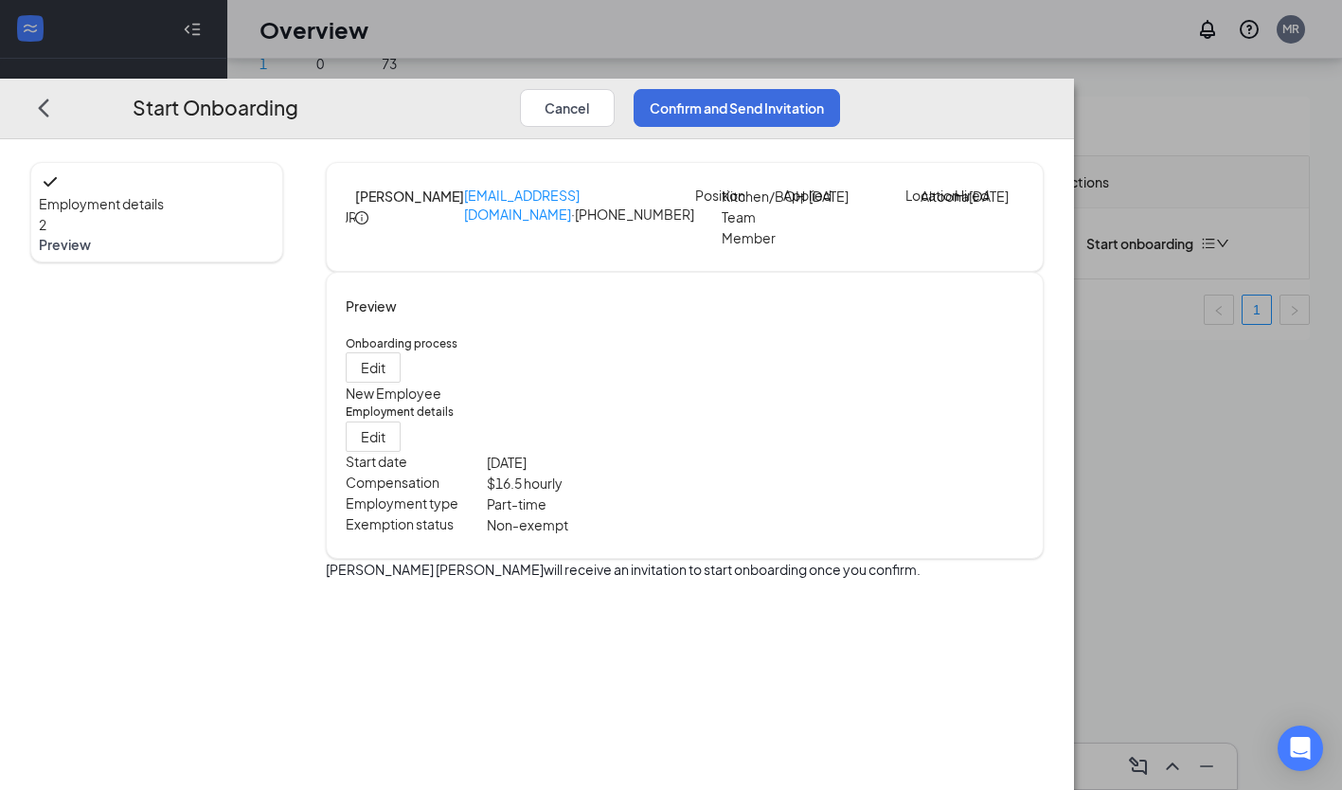
scroll to position [0, 0]
click at [840, 89] on button "Confirm and Send Invitation" at bounding box center [736, 108] width 206 height 38
